Goal: Transaction & Acquisition: Download file/media

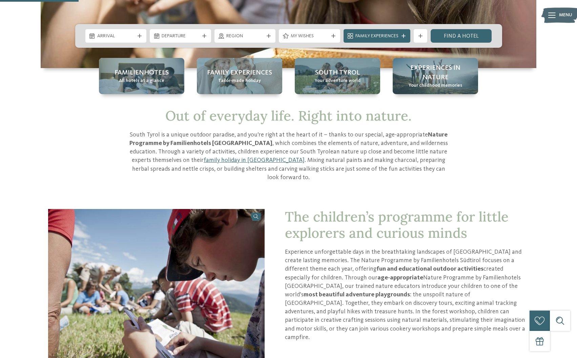
scroll to position [203, 0]
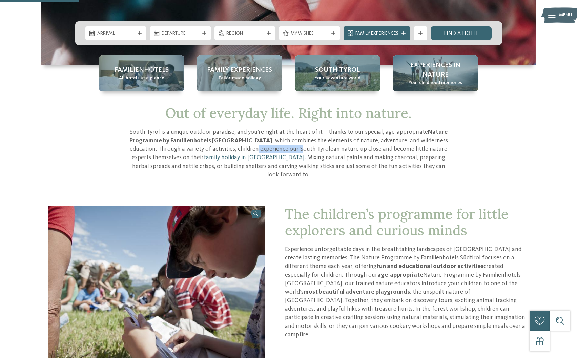
drag, startPoint x: 206, startPoint y: 147, endPoint x: 252, endPoint y: 150, distance: 46.2
click at [252, 150] on p "South Tyrol is a unique outdoor paradise, and you’re right at the heart of it –…" at bounding box center [289, 153] width 322 height 51
click at [258, 167] on p "South Tyrol is a unique outdoor paradise, and you’re right at the heart of it –…" at bounding box center [289, 153] width 322 height 51
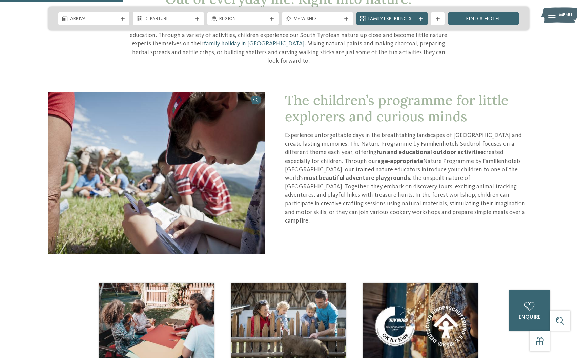
scroll to position [406, 0]
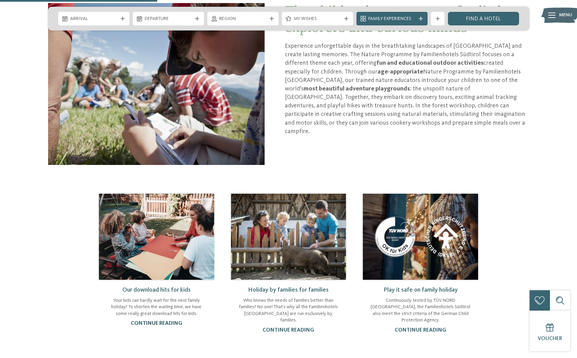
click at [166, 321] on link "continue reading" at bounding box center [156, 323] width 51 height 5
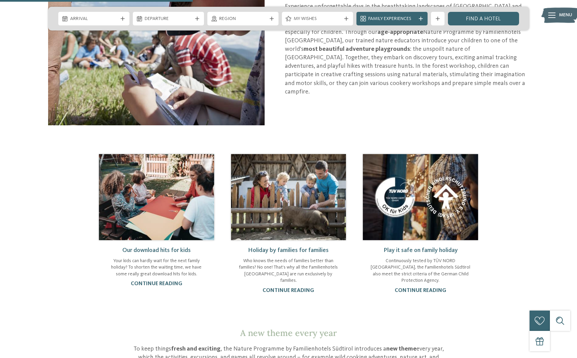
scroll to position [508, 0]
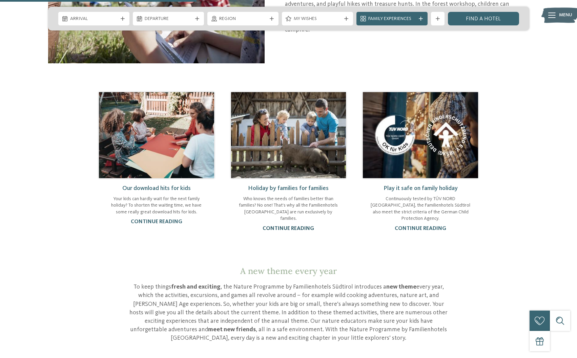
click at [290, 226] on link "continue reading" at bounding box center [288, 228] width 51 height 5
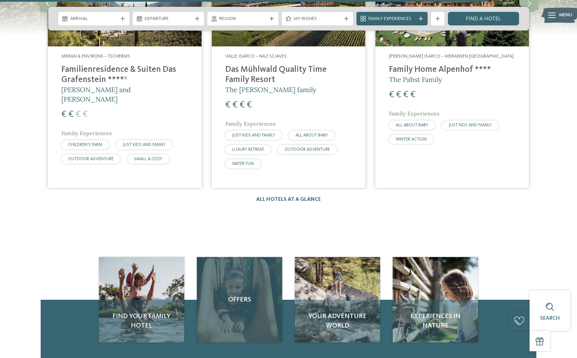
scroll to position [1152, 0]
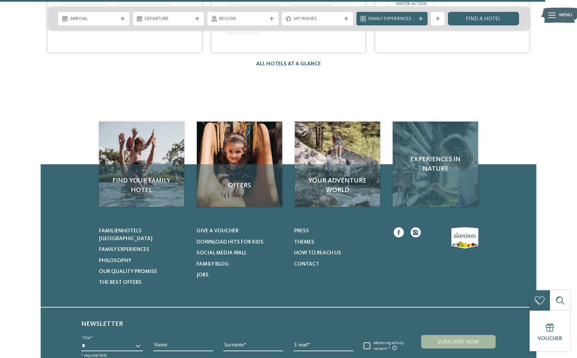
click at [427, 164] on div "Experiences in nature" at bounding box center [435, 164] width 85 height 85
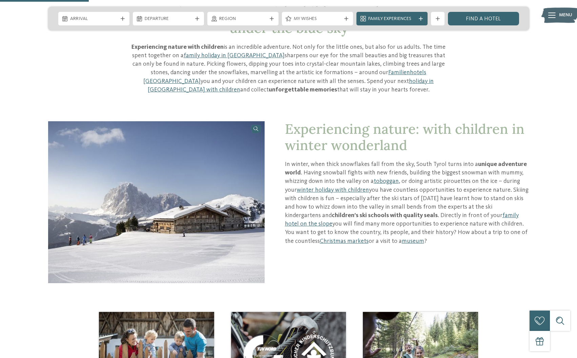
scroll to position [135, 0]
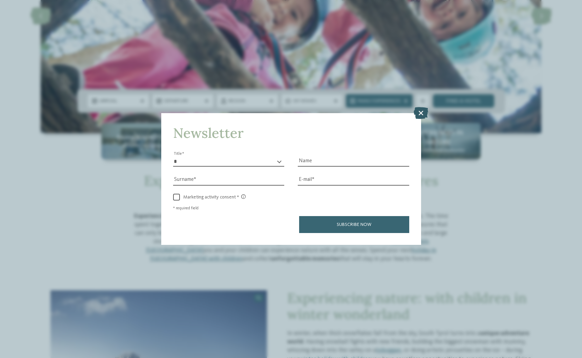
click at [418, 112] on icon at bounding box center [421, 113] width 15 height 12
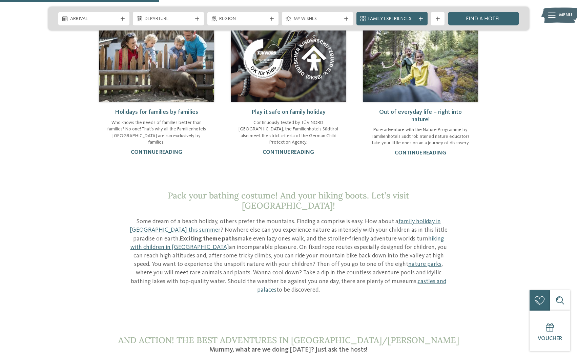
scroll to position [542, 0]
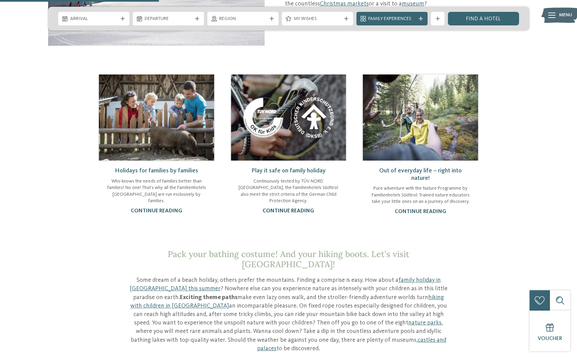
click at [283, 208] on link "continue reading" at bounding box center [288, 210] width 51 height 5
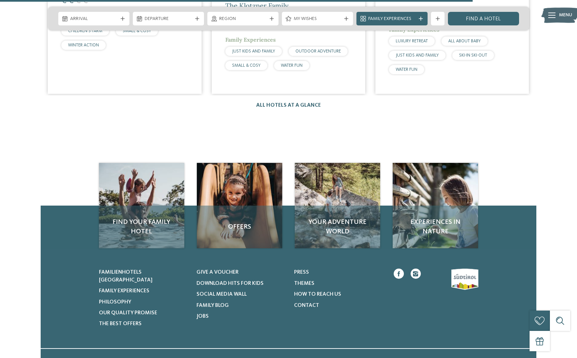
scroll to position [1050, 0]
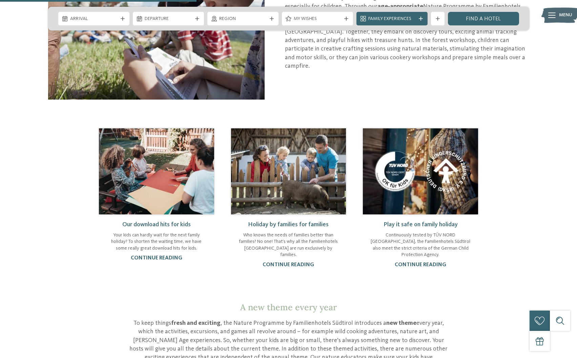
scroll to position [508, 0]
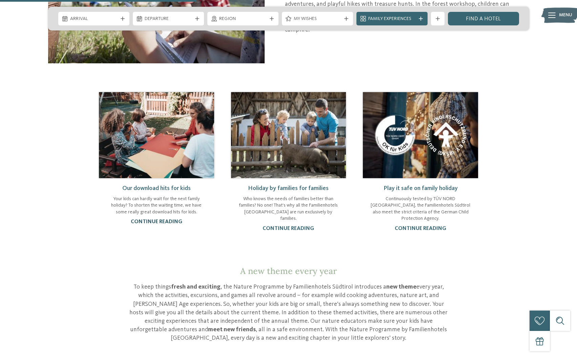
click at [161, 219] on link "continue reading" at bounding box center [156, 221] width 51 height 5
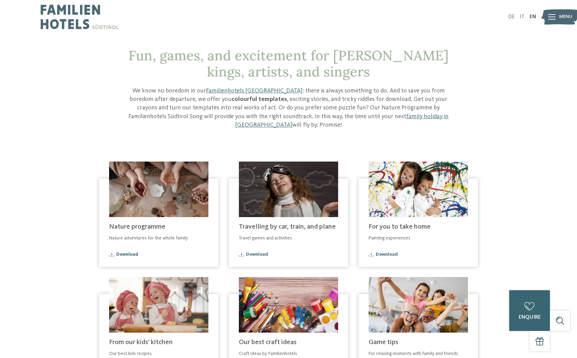
click at [128, 252] on span "Download" at bounding box center [127, 254] width 22 height 5
click at [251, 252] on span "Download" at bounding box center [257, 254] width 22 height 5
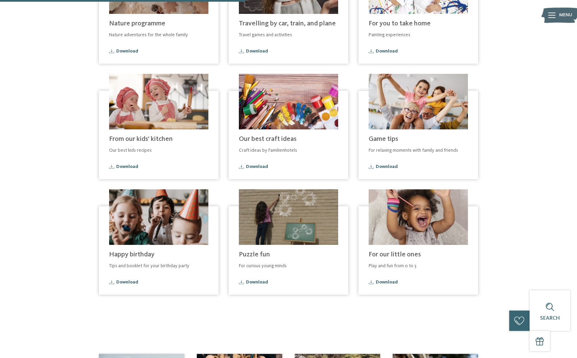
scroll to position [373, 0]
